Goal: Check status: Check status

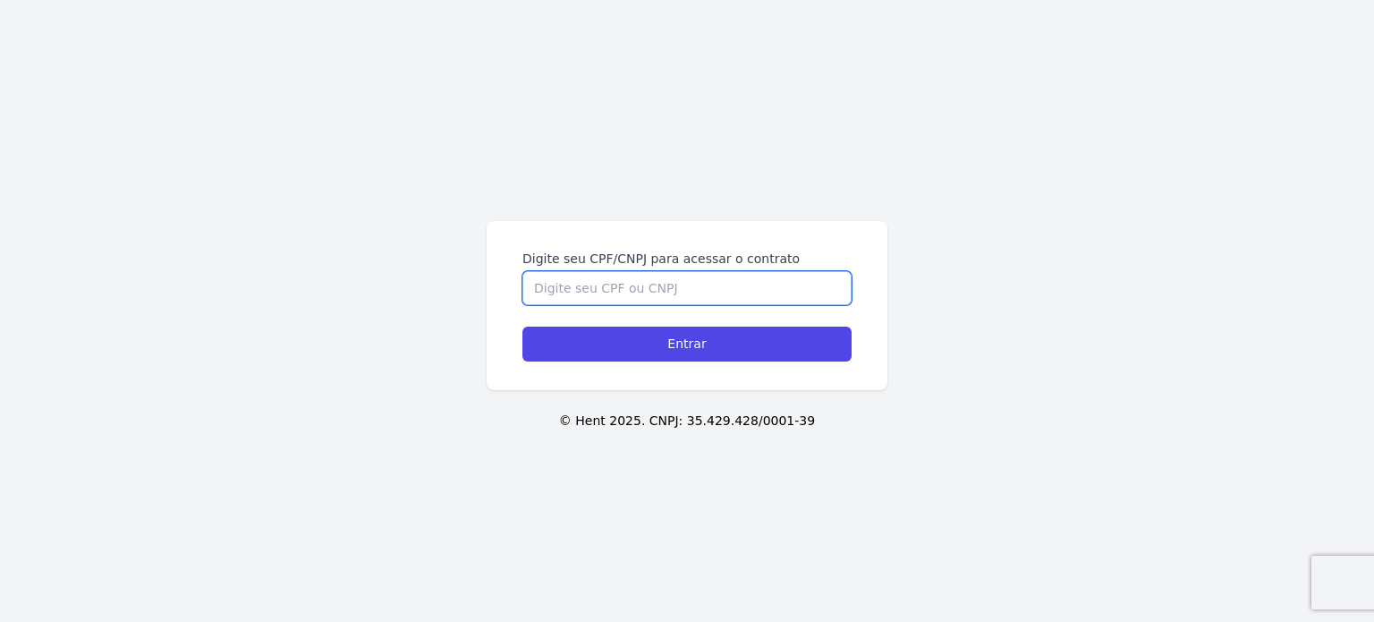
click at [651, 289] on input "Digite seu CPF/CNPJ para acessar o contrato" at bounding box center [686, 288] width 329 height 34
type input "09489026980"
click at [522, 327] on input "Entrar" at bounding box center [686, 344] width 329 height 35
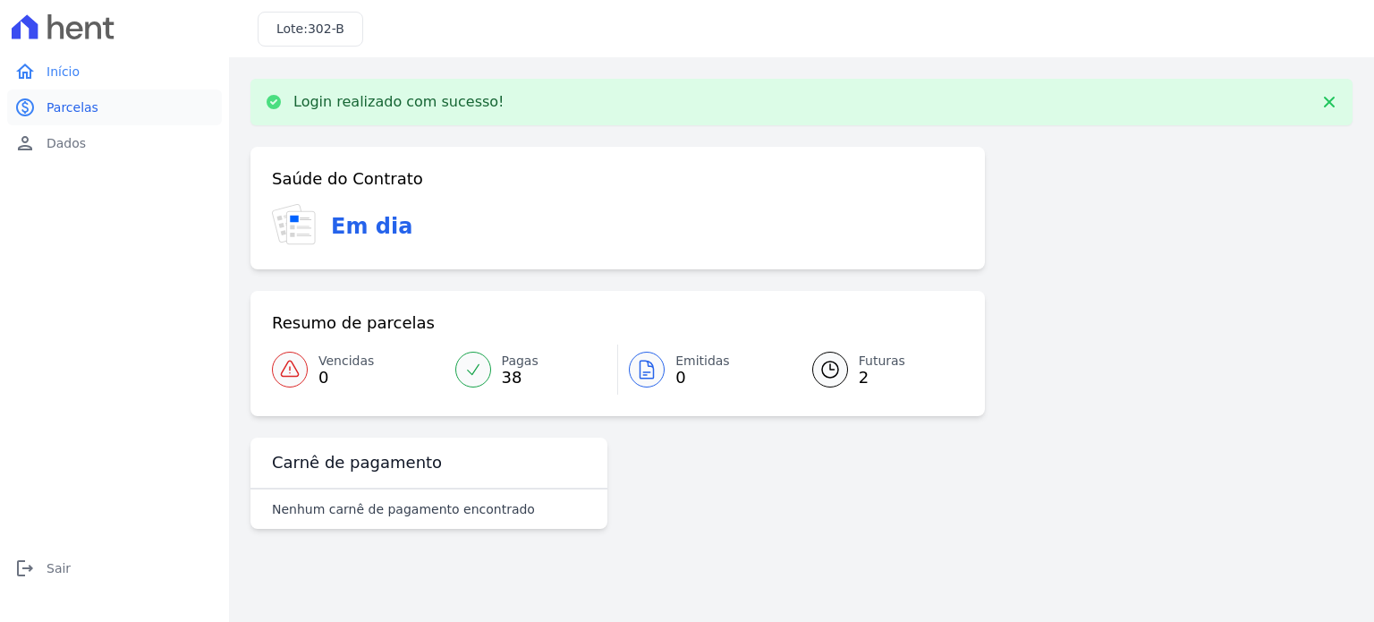
click at [100, 106] on link "paid Parcelas" at bounding box center [114, 107] width 215 height 36
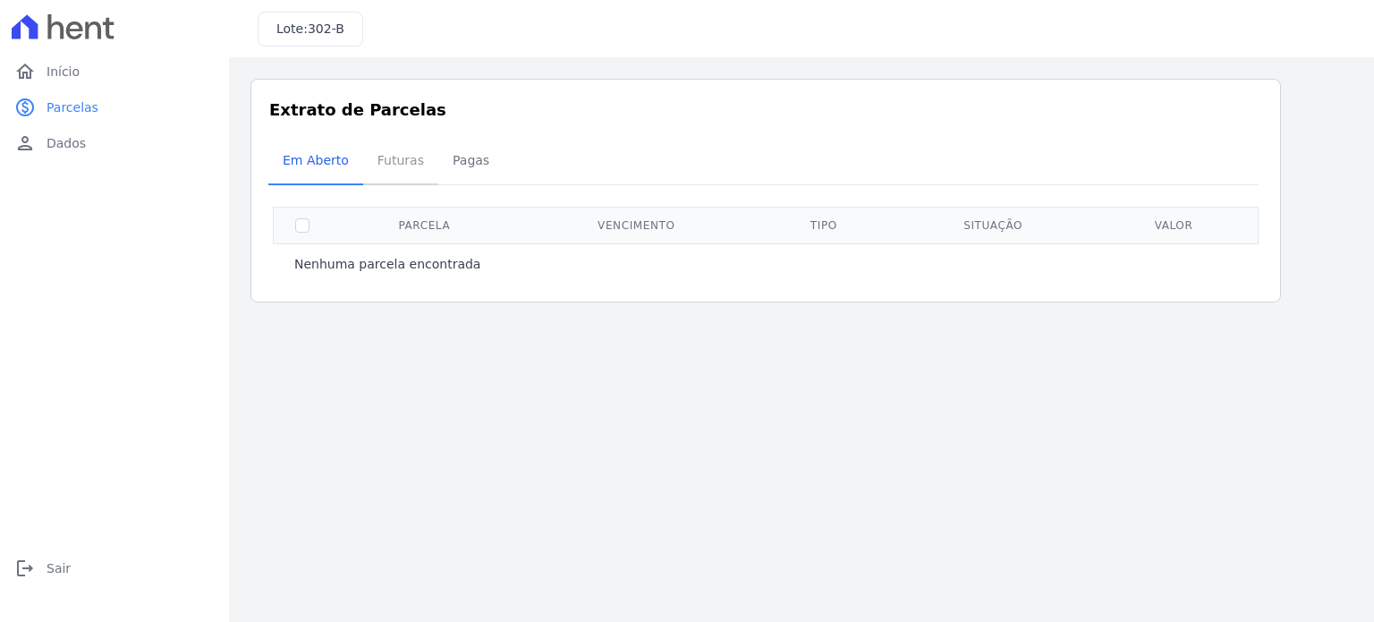
click at [391, 160] on span "Futuras" at bounding box center [401, 160] width 68 height 36
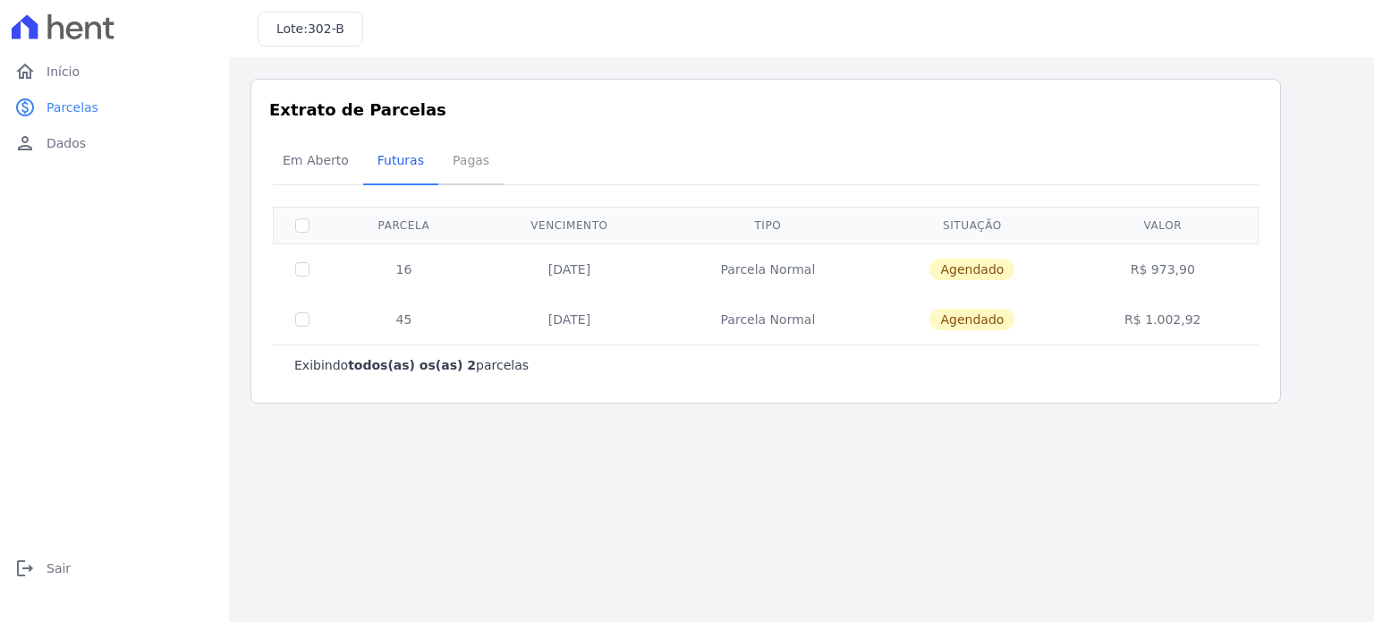
click at [461, 163] on span "Pagas" at bounding box center [471, 160] width 58 height 36
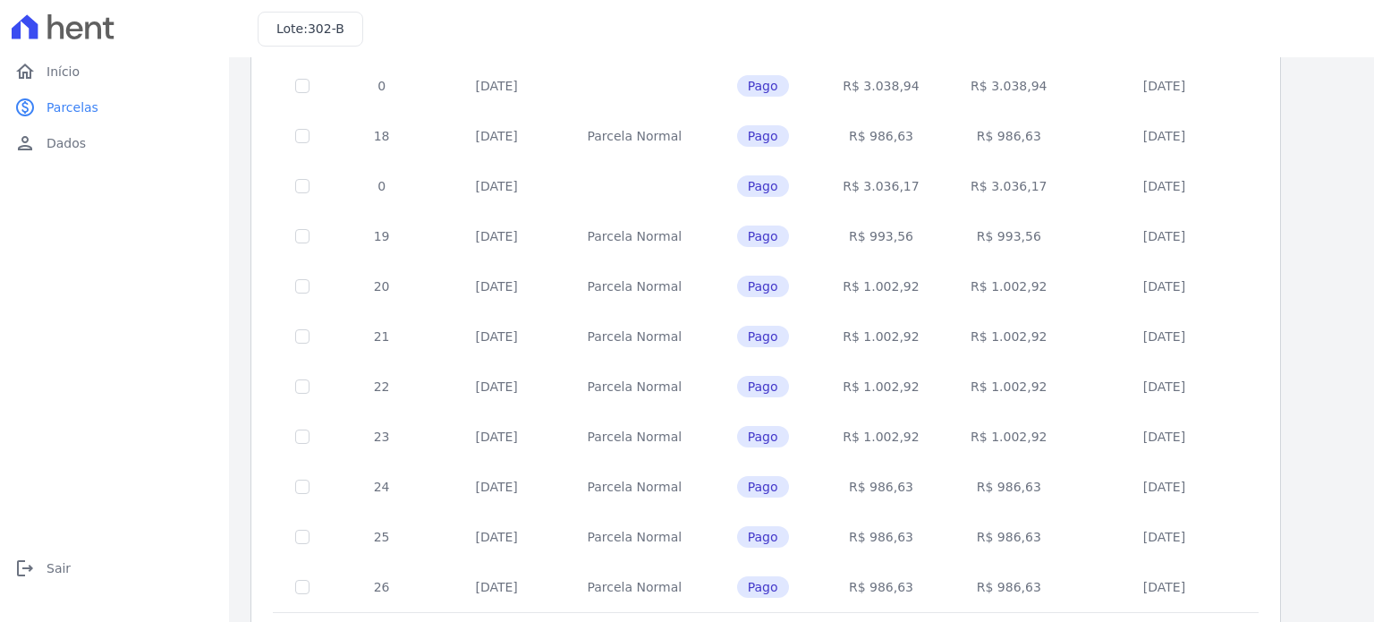
scroll to position [726, 0]
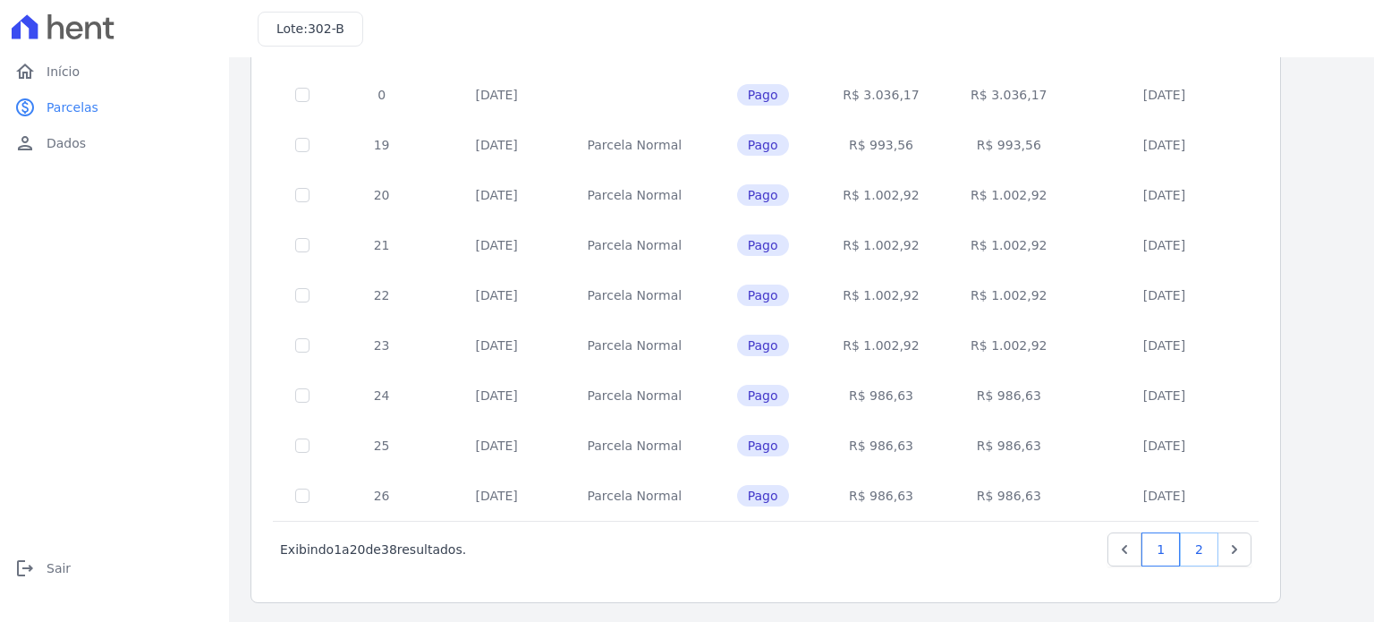
click at [1212, 544] on link "2" at bounding box center [1199, 549] width 38 height 34
